Goal: Navigation & Orientation: Find specific page/section

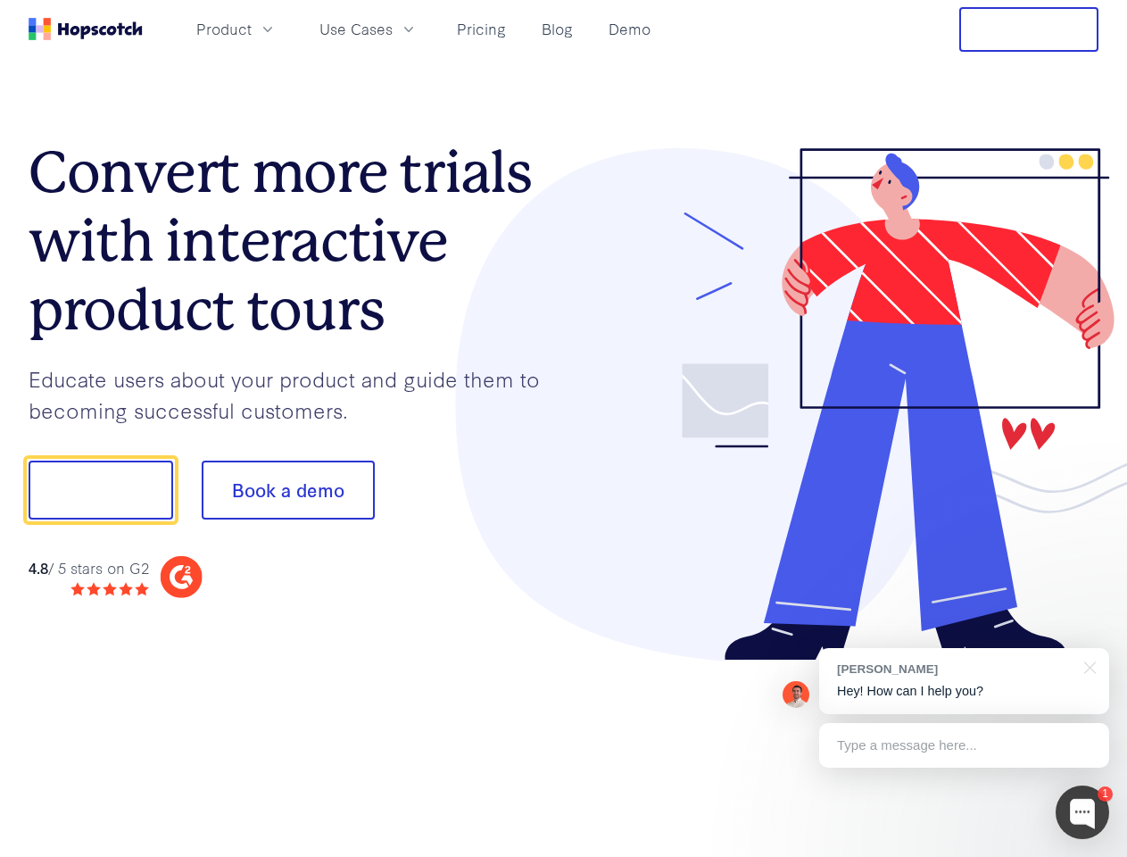
click at [564, 428] on div at bounding box center [832, 404] width 536 height 513
click at [252, 29] on span "Product" at bounding box center [223, 29] width 55 height 22
click at [393, 29] on span "Use Cases" at bounding box center [356, 29] width 73 height 22
click at [1029, 29] on button "Free Trial" at bounding box center [1029, 29] width 139 height 45
click at [100, 490] on button "Show me!" at bounding box center [101, 490] width 145 height 59
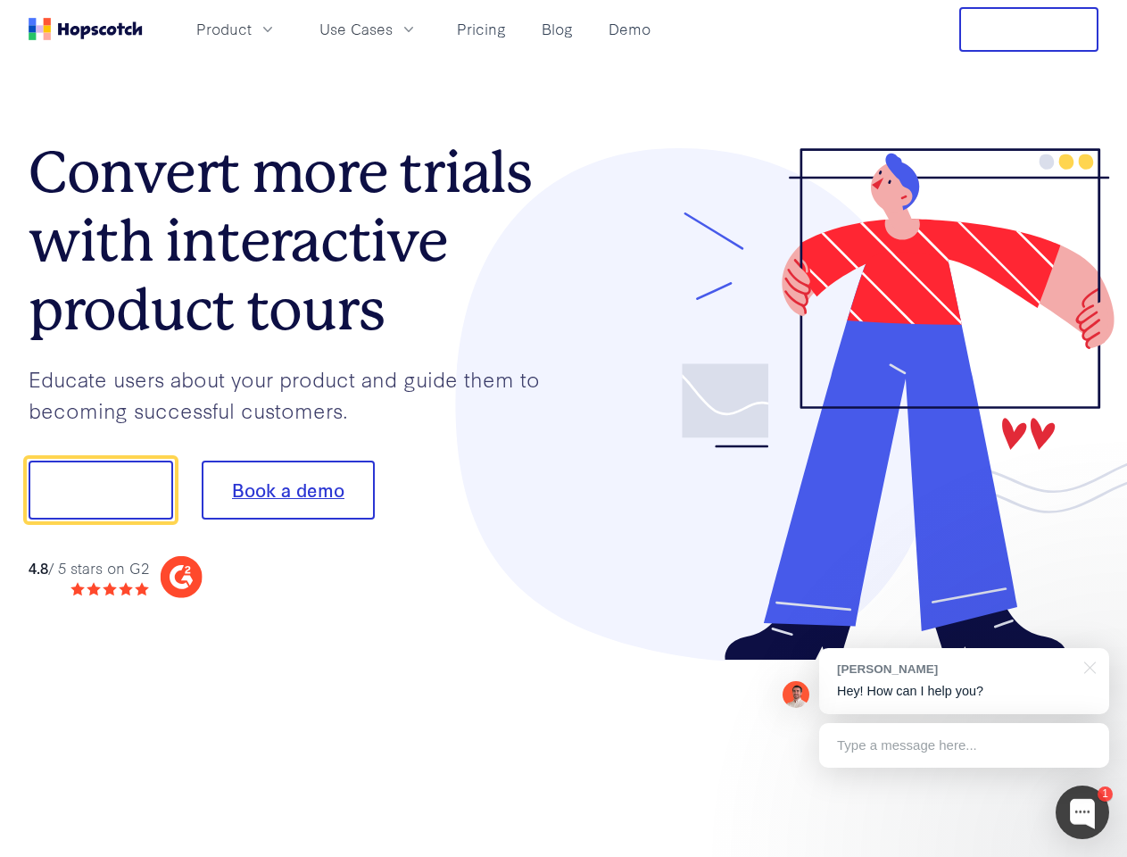
click at [287, 490] on button "Book a demo" at bounding box center [288, 490] width 173 height 59
click at [1083, 812] on div at bounding box center [1083, 813] width 54 height 54
click at [964, 681] on div "[PERSON_NAME] Hey! How can I help you?" at bounding box center [964, 681] width 290 height 66
click at [1087, 666] on div at bounding box center [942, 487] width 335 height 595
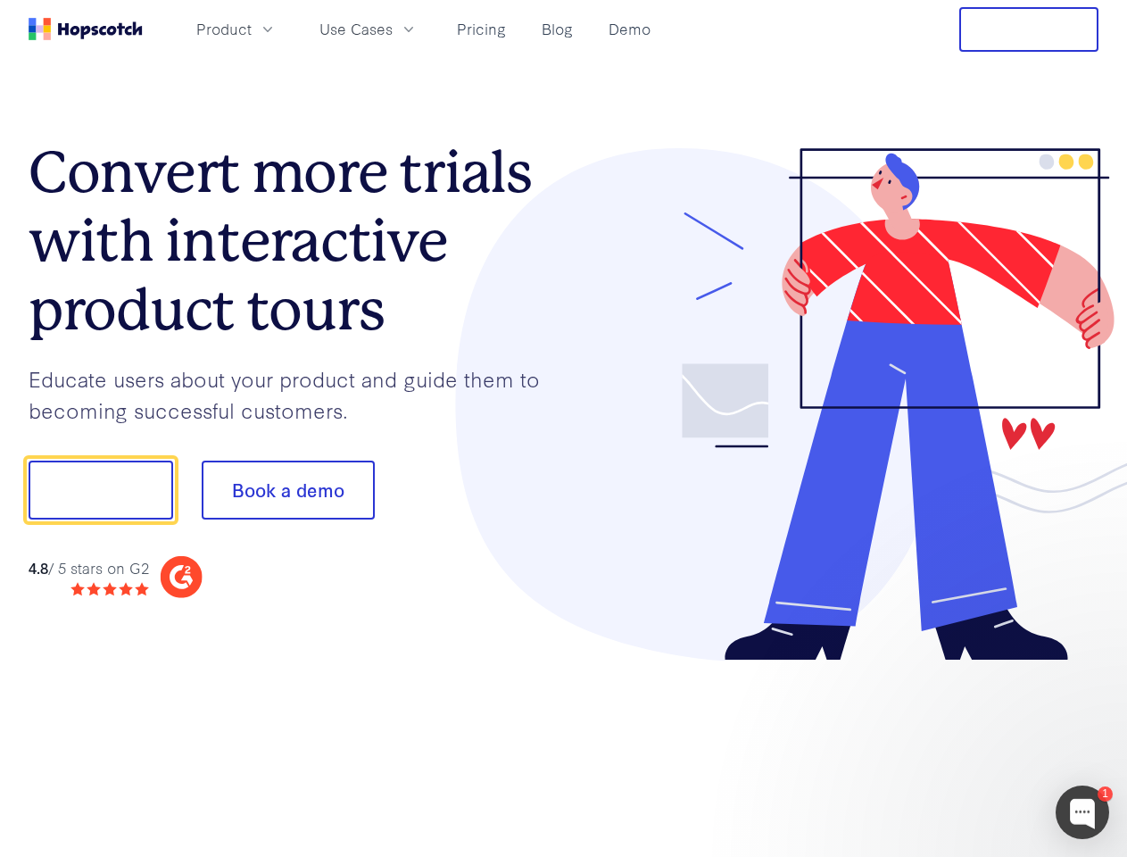
click at [964, 745] on div at bounding box center [942, 607] width 335 height 356
